Goal: Task Accomplishment & Management: Complete application form

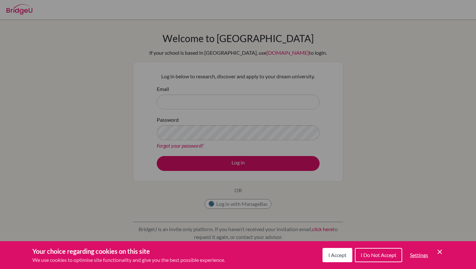
click at [255, 84] on div "Cookie Preferences" at bounding box center [238, 134] width 476 height 269
click at [442, 252] on icon "Cookie Control Close Icon" at bounding box center [440, 252] width 8 height 8
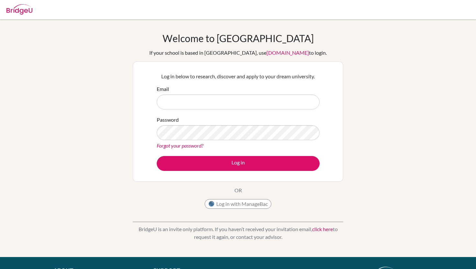
click at [216, 88] on div "Email" at bounding box center [238, 97] width 163 height 24
click at [216, 105] on input "Email" at bounding box center [238, 102] width 163 height 15
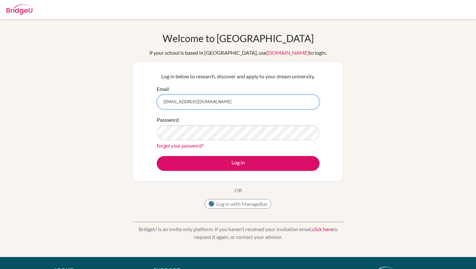
type input "220114@blisankara.org"
click at [115, 52] on div "Welcome to BridgeU If your school is based in China, use app.bridge-u.com.cn to…" at bounding box center [238, 138] width 476 height 212
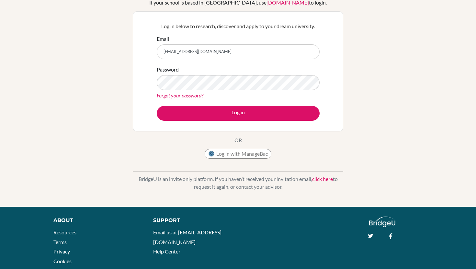
scroll to position [50, 0]
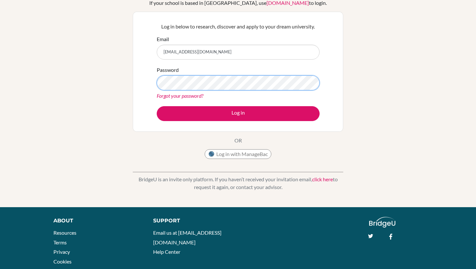
click at [157, 106] on button "Log in" at bounding box center [238, 113] width 163 height 15
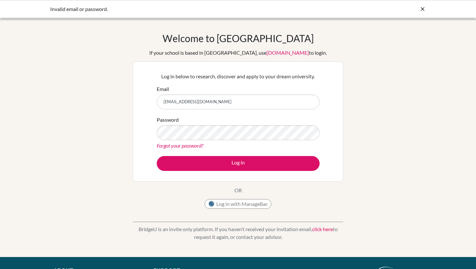
click at [65, 4] on div "Invalid email or password." at bounding box center [238, 9] width 476 height 18
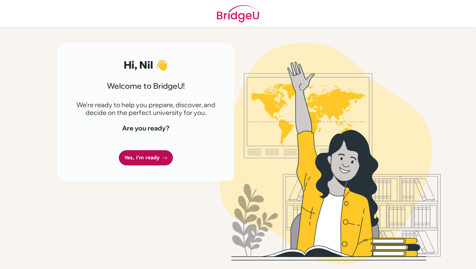
click at [150, 159] on link "Yes, I'm ready" at bounding box center [146, 157] width 54 height 15
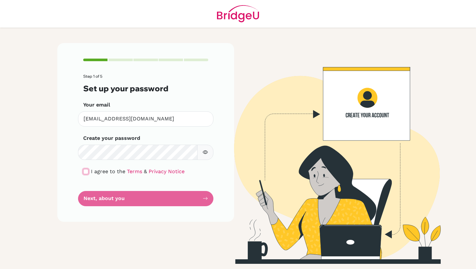
click at [85, 172] on input "checkbox" at bounding box center [85, 171] width 5 height 5
checkbox input "true"
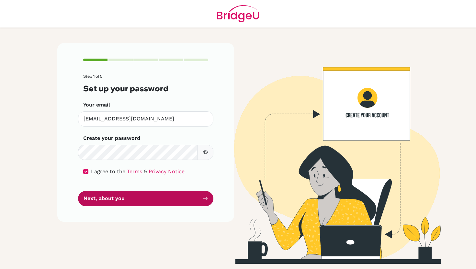
click at [105, 200] on button "Next, about you" at bounding box center [145, 198] width 135 height 15
